Goal: Task Accomplishment & Management: Manage account settings

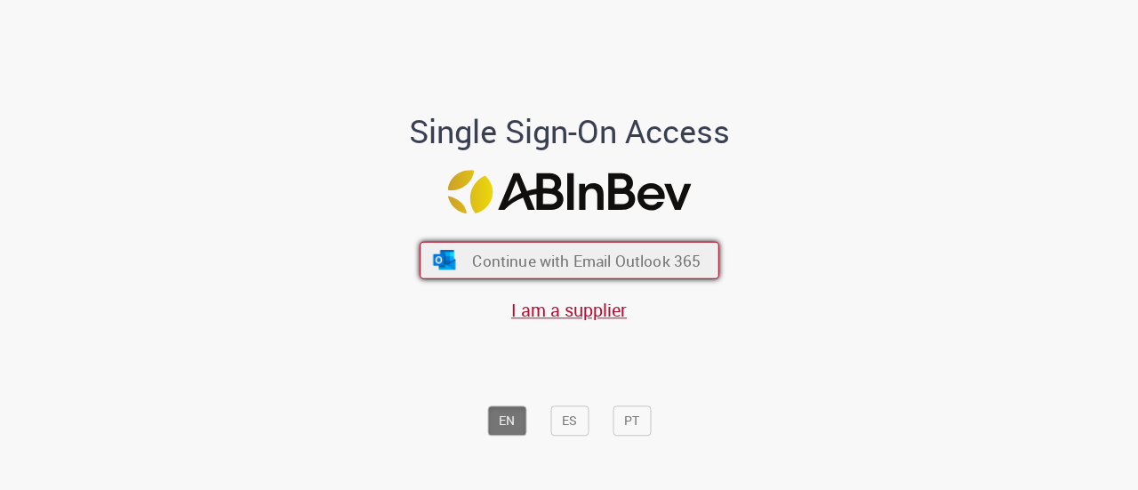
click at [478, 257] on span "Continue with Email Outlook 365" at bounding box center [586, 260] width 229 height 20
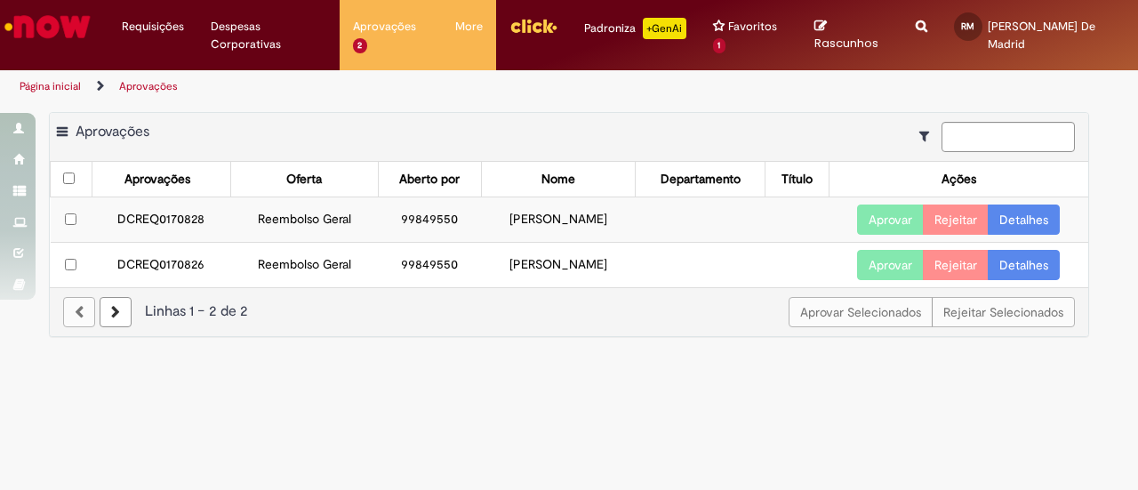
click at [1016, 222] on link "Detalhes" at bounding box center [1024, 220] width 72 height 30
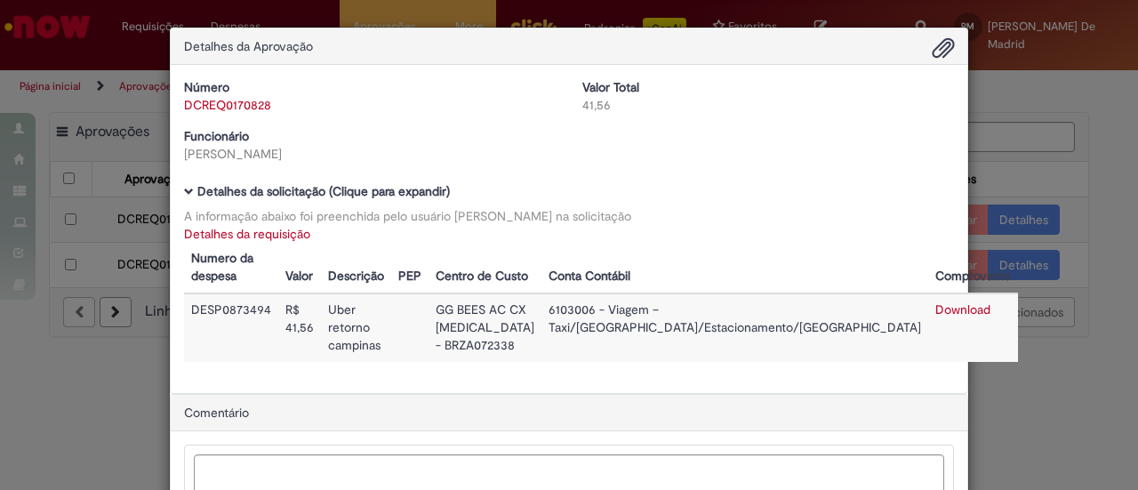
scroll to position [89, 0]
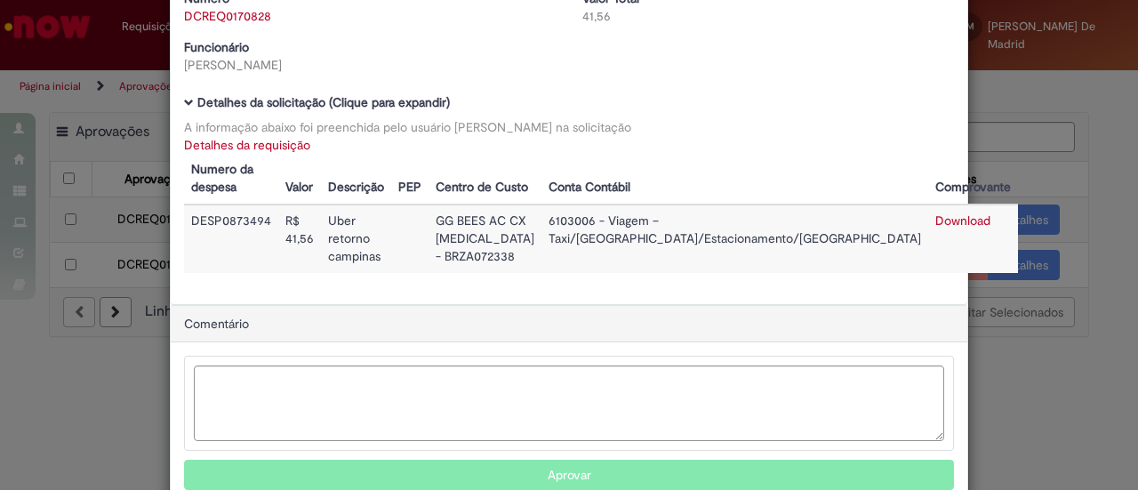
click at [645, 460] on button "Aprovar" at bounding box center [569, 475] width 770 height 30
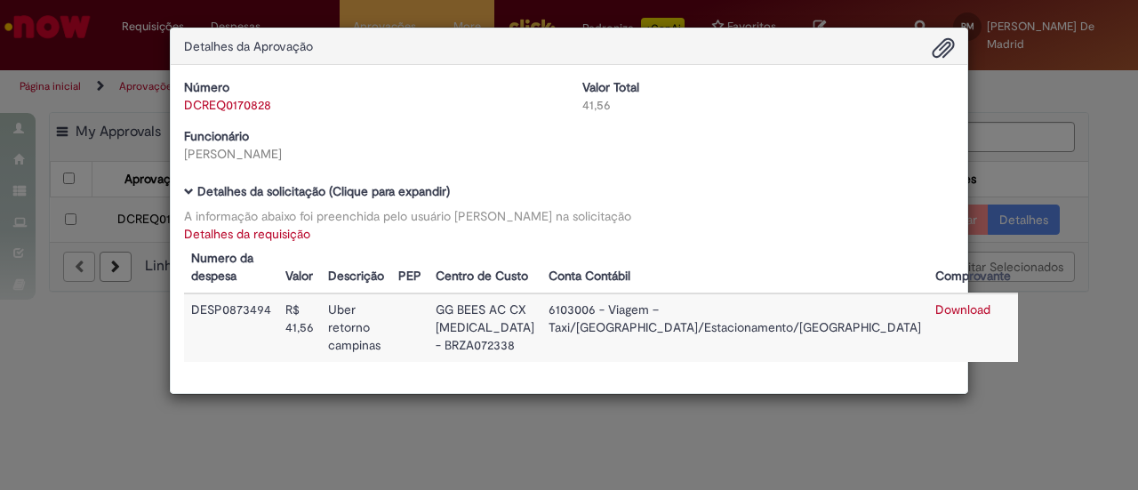
click at [1057, 97] on div "Detalhes da Aprovação Número DCREQ0170828 Valor Total 41,56 Funcionário [PERSON…" at bounding box center [569, 245] width 1138 height 490
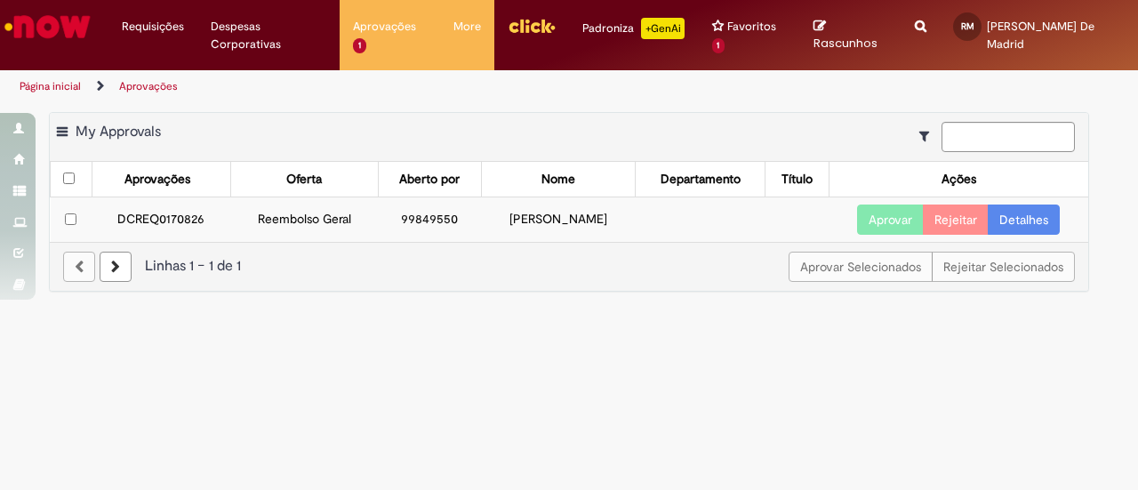
click at [1044, 221] on link "Detalhes" at bounding box center [1024, 220] width 72 height 30
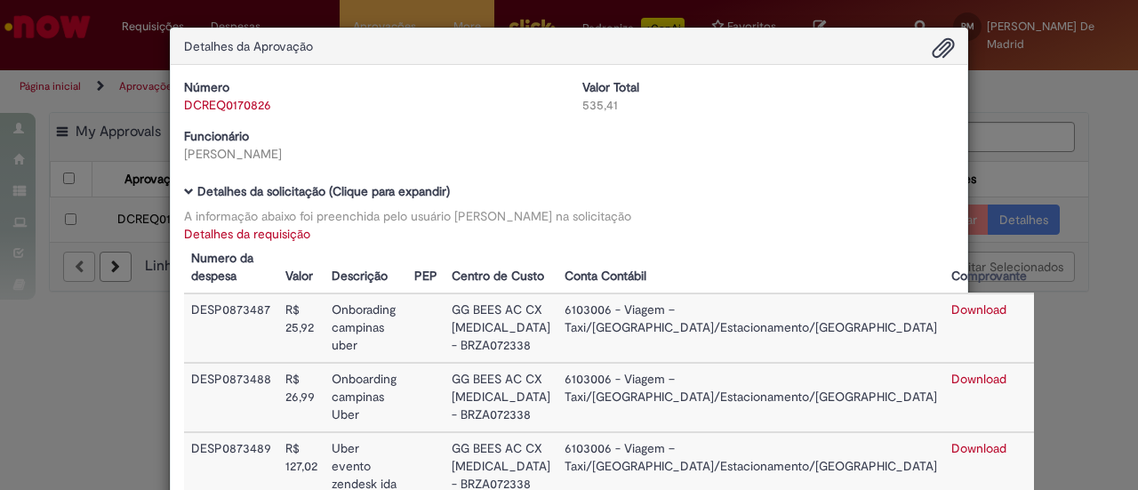
click at [1062, 102] on div "Detalhes da Aprovação Número DCREQ0170826 Valor Total 535,41 Funcionário [PERSO…" at bounding box center [569, 245] width 1138 height 490
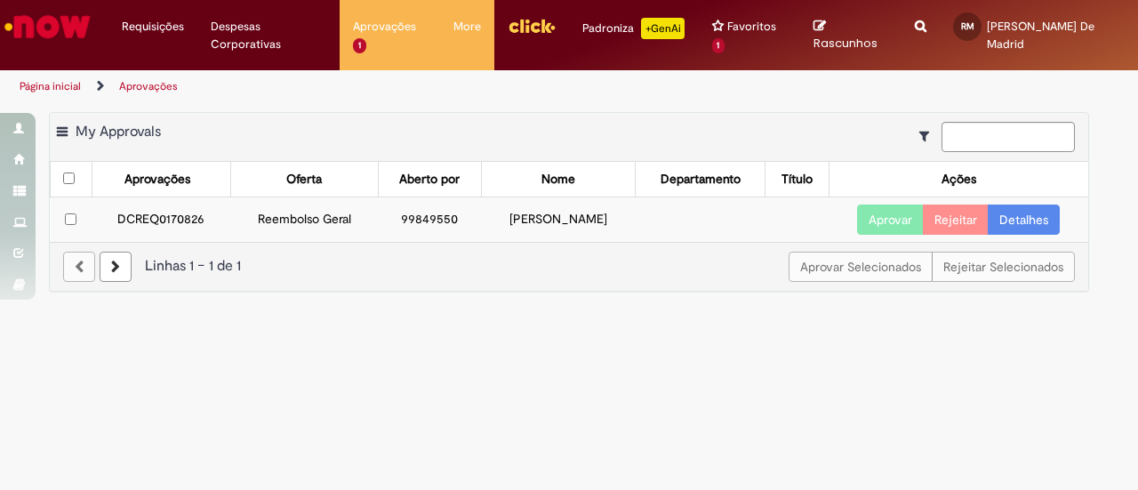
click at [886, 217] on button "Aprovar" at bounding box center [890, 220] width 67 height 30
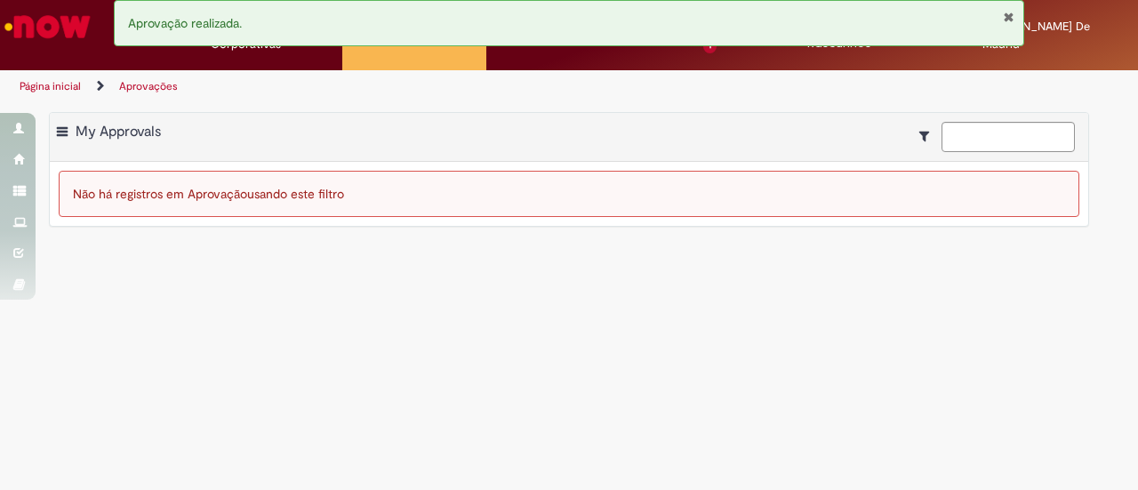
click at [466, 314] on main "Aprovações Exportar como PDF Exportar como Excel Exportar como CSV My Approvals…" at bounding box center [569, 296] width 1138 height 387
